Goal: Transaction & Acquisition: Purchase product/service

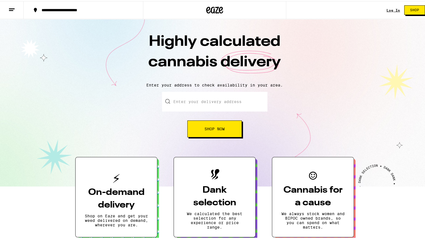
click at [225, 128] on button "Shop Now" at bounding box center [215, 127] width 55 height 17
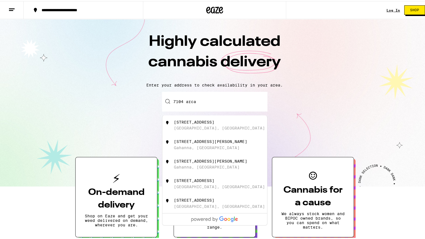
click at [232, 125] on div "[STREET_ADDRESS]" at bounding box center [224, 124] width 100 height 11
type input "[STREET_ADDRESS]"
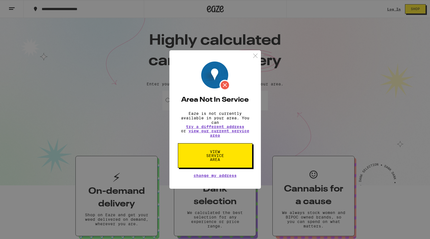
click at [254, 57] on img at bounding box center [255, 55] width 7 height 7
